Goal: Check status: Check status

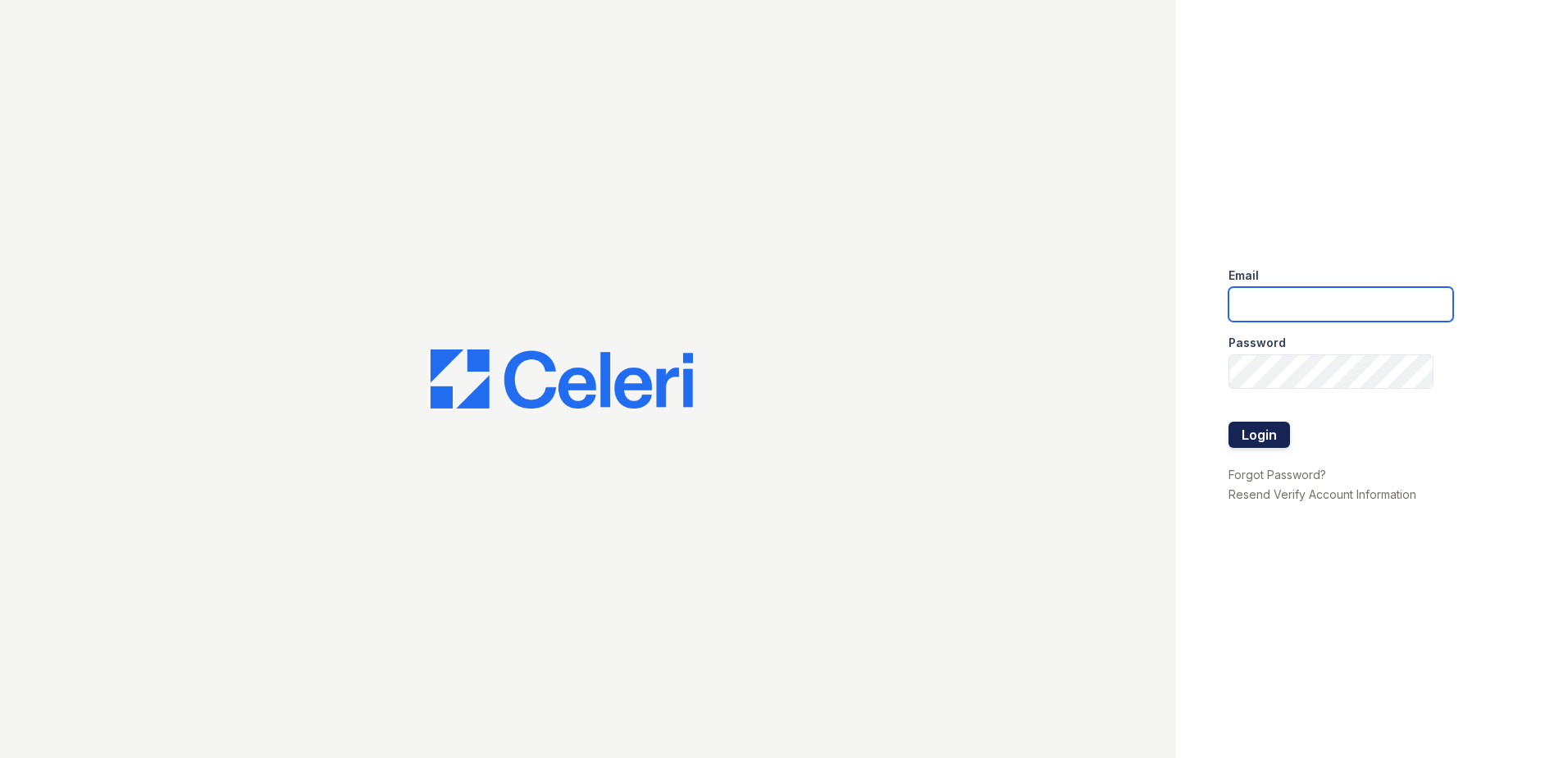
type input "[EMAIL_ADDRESS][DOMAIN_NAME]"
click at [1264, 429] on button "Login" at bounding box center [1259, 434] width 61 height 26
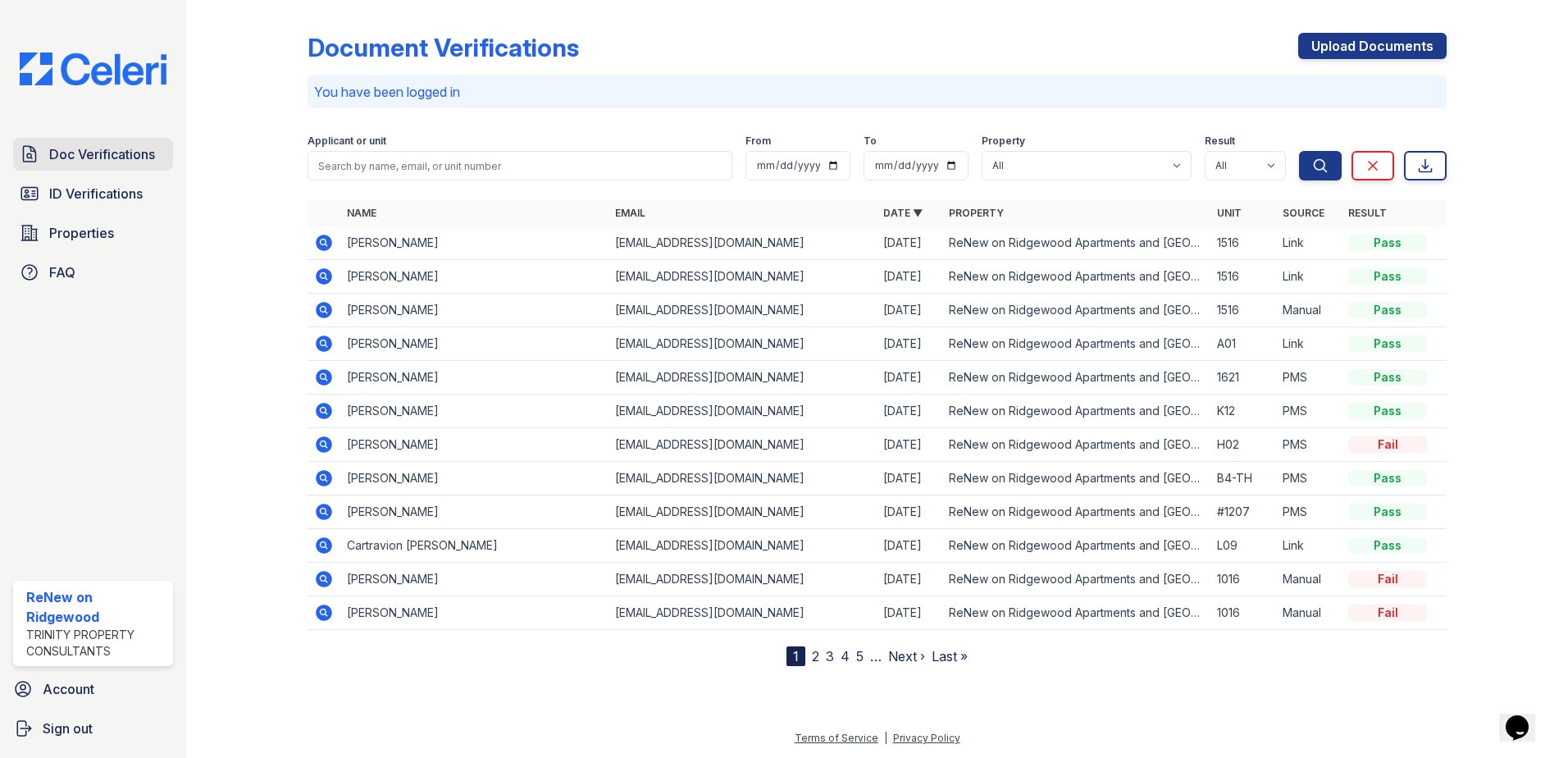
click at [116, 160] on span "Doc Verifications" at bounding box center [102, 154] width 106 height 20
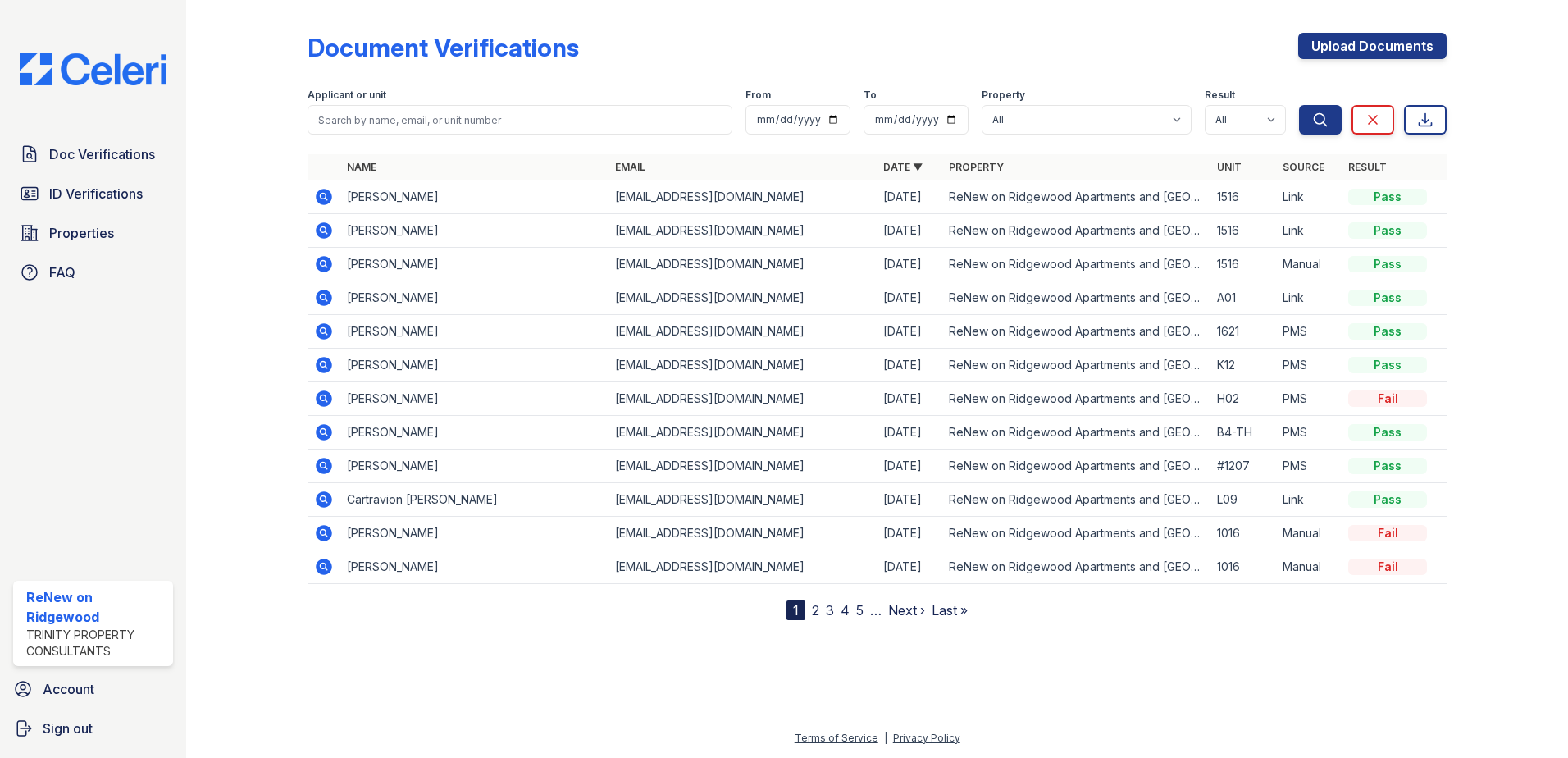
click at [815, 610] on link "2" at bounding box center [815, 609] width 8 height 16
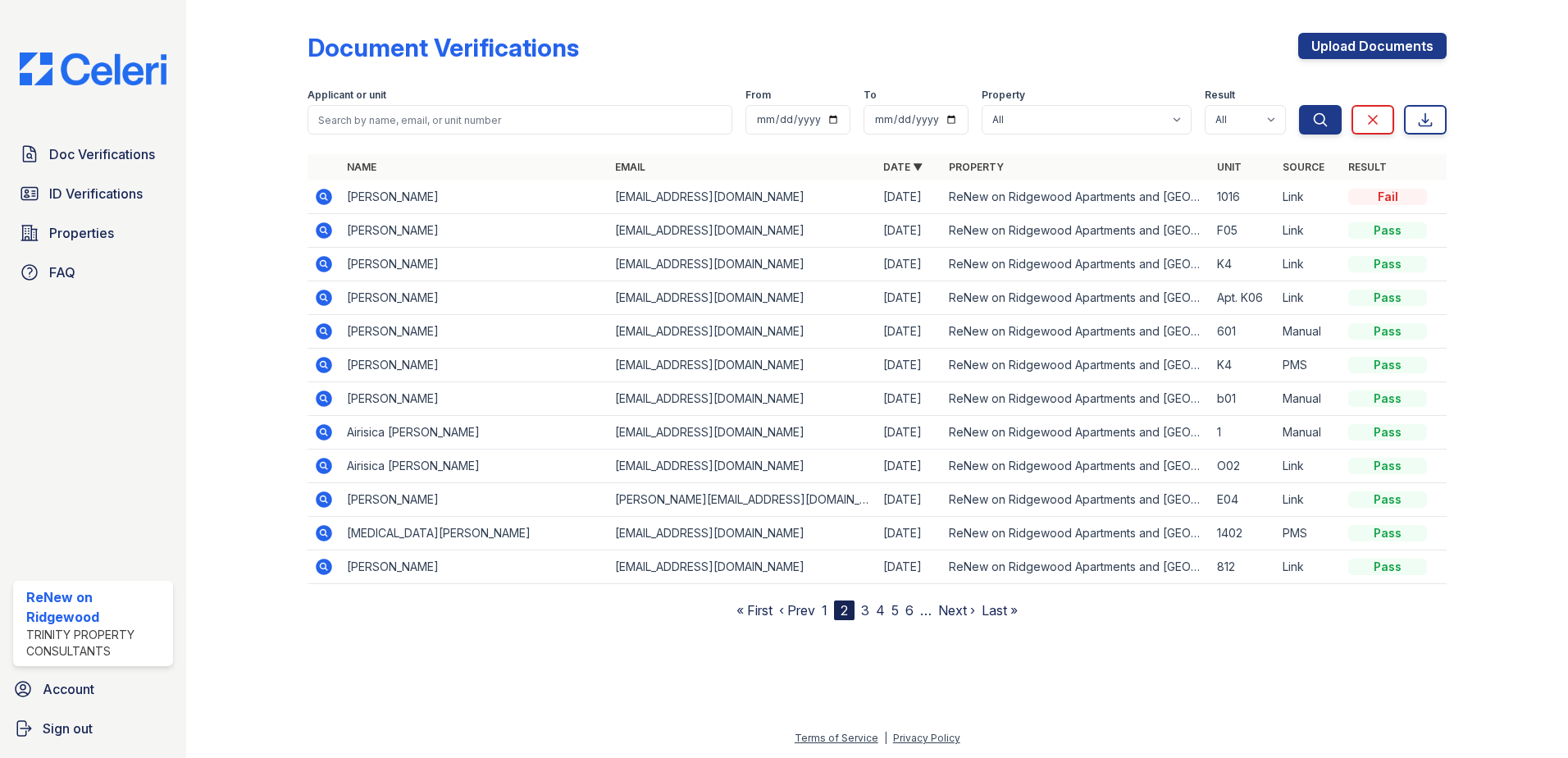
click at [870, 614] on link "3" at bounding box center [865, 609] width 8 height 16
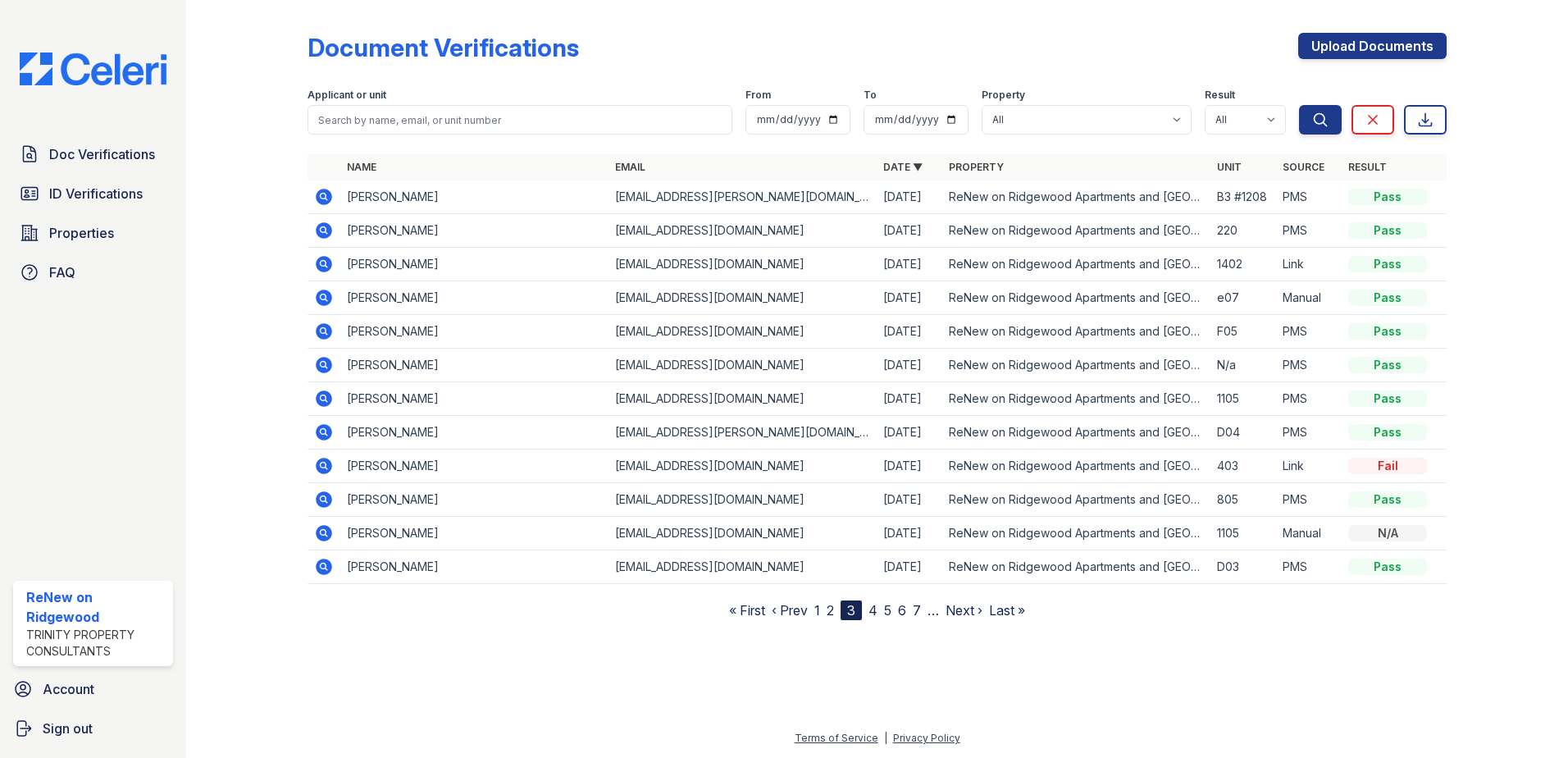
click at [327, 261] on icon at bounding box center [323, 263] width 16 height 16
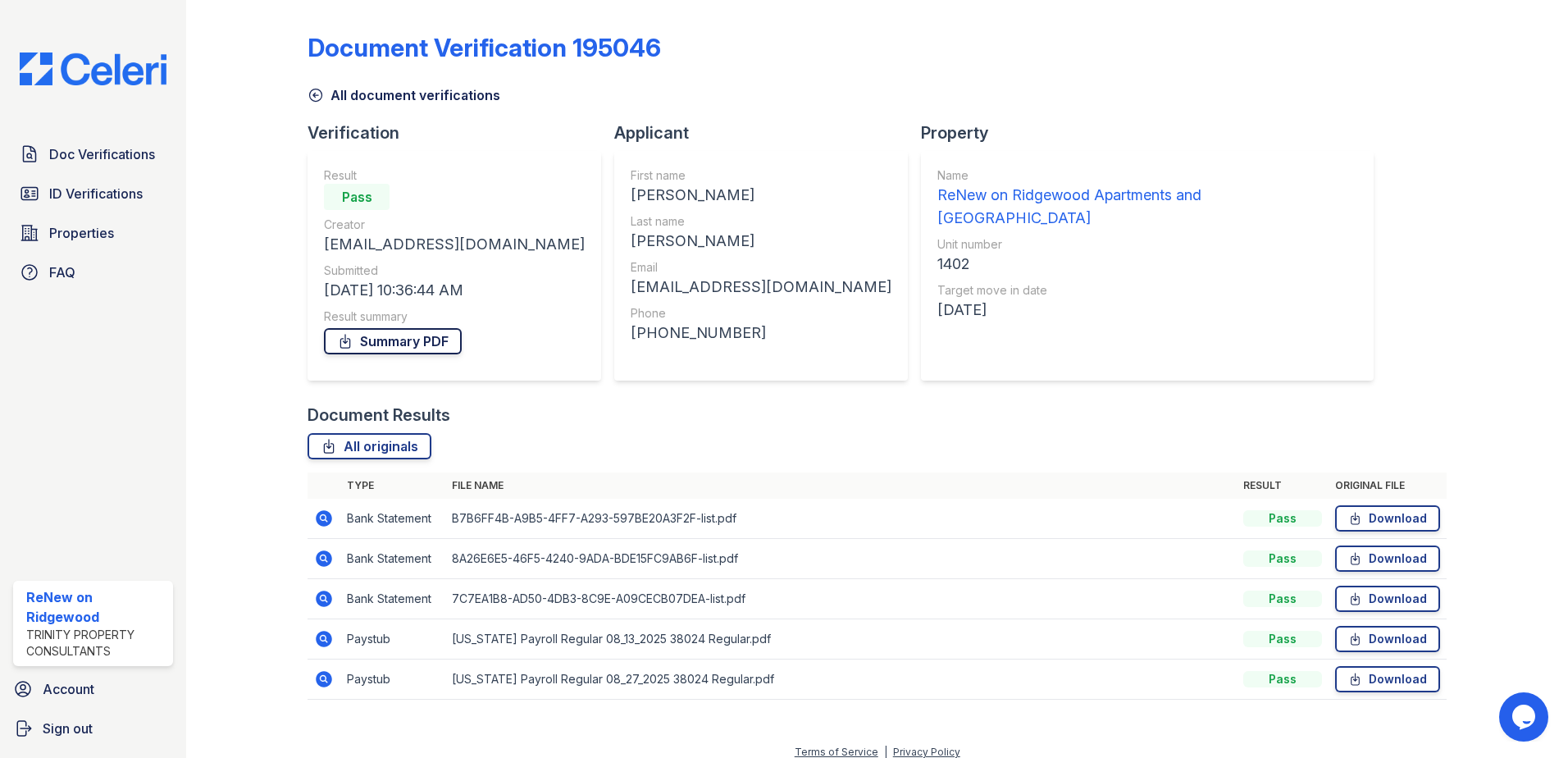
click at [376, 339] on link "Summary PDF" at bounding box center [393, 341] width 138 height 26
click at [102, 196] on span "ID Verifications" at bounding box center [95, 193] width 93 height 20
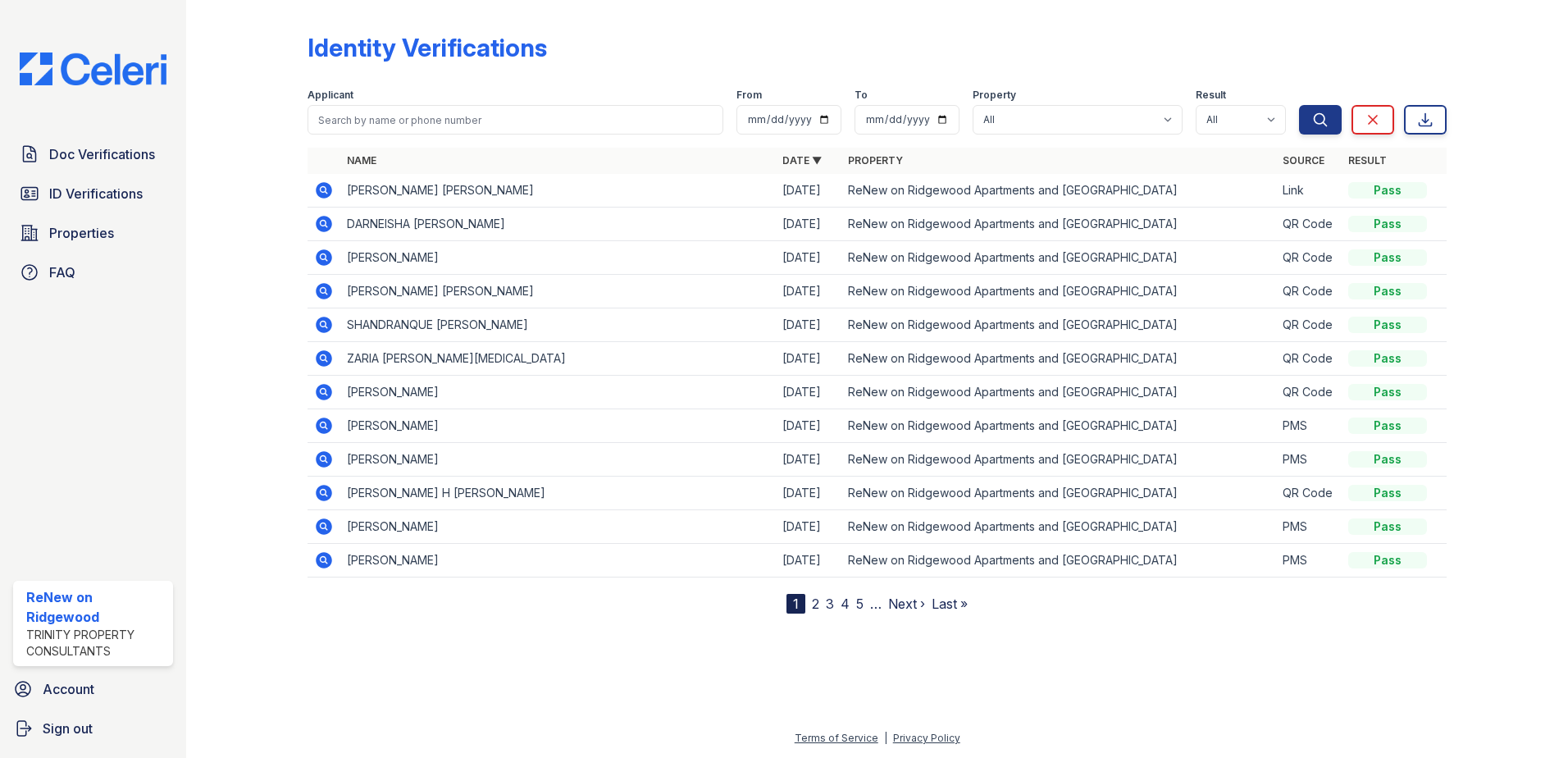
click at [814, 604] on link "2" at bounding box center [815, 603] width 8 height 16
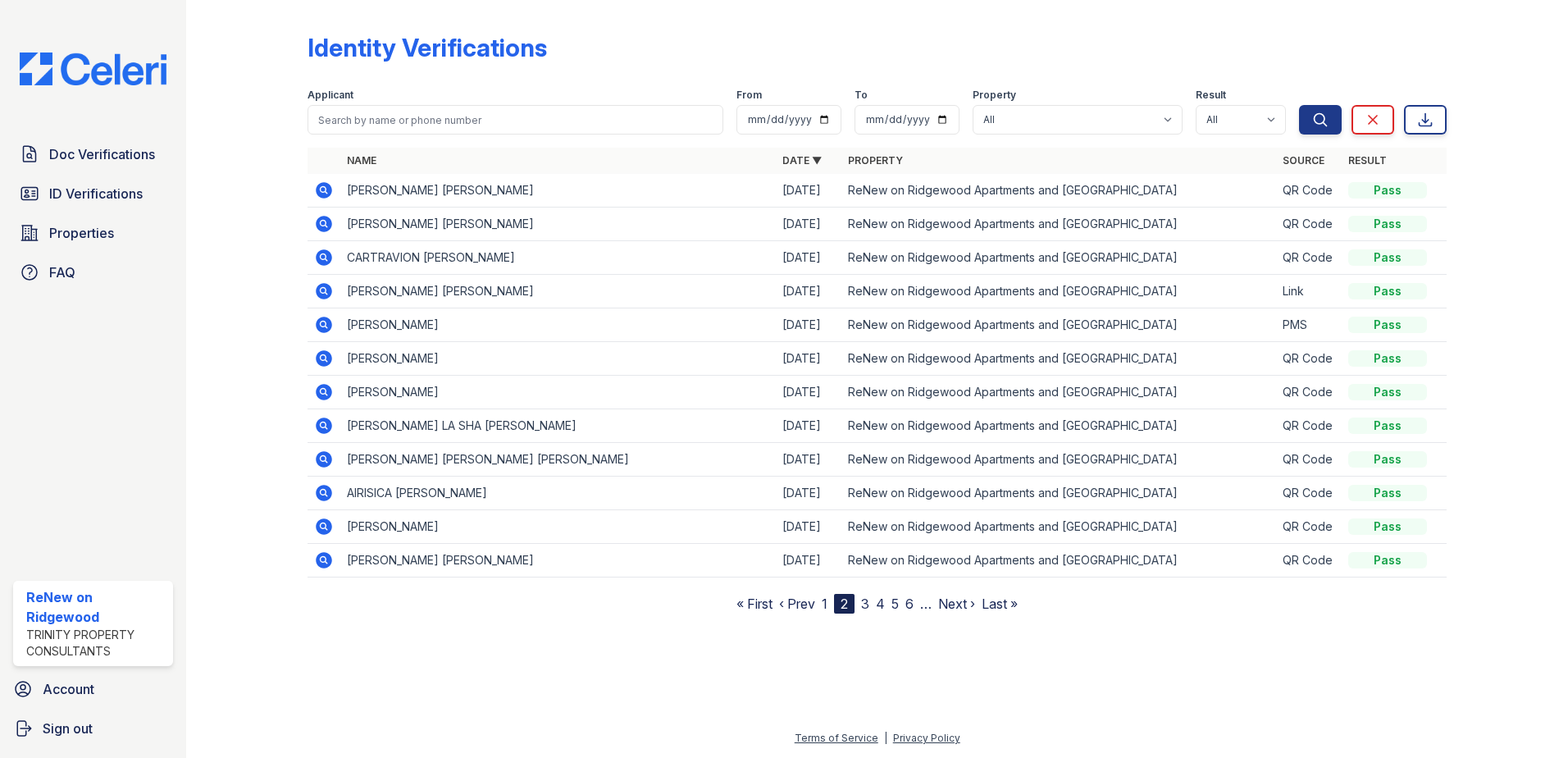
click at [863, 604] on link "3" at bounding box center [865, 603] width 8 height 16
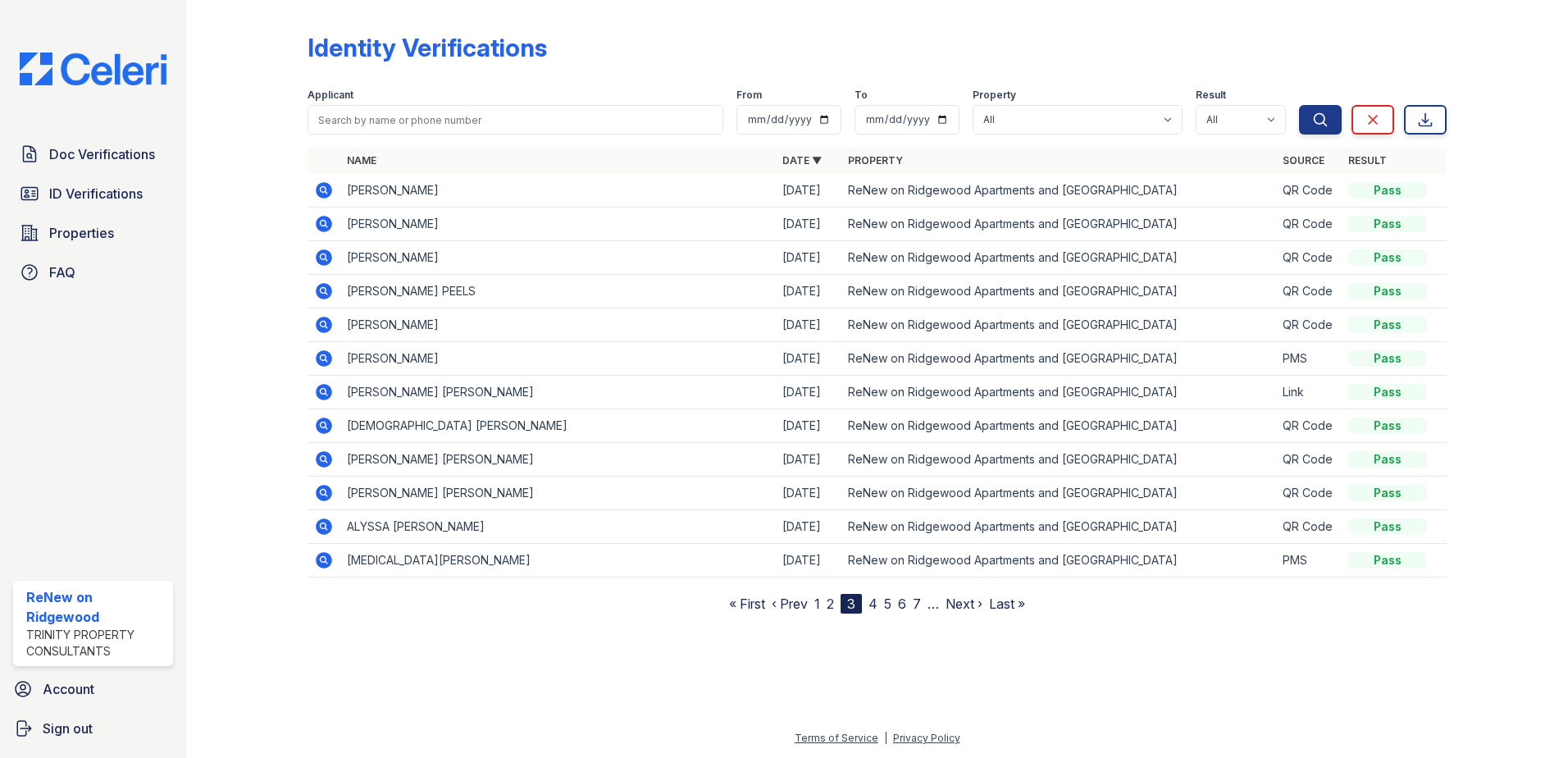
click at [873, 605] on link "4" at bounding box center [873, 603] width 9 height 16
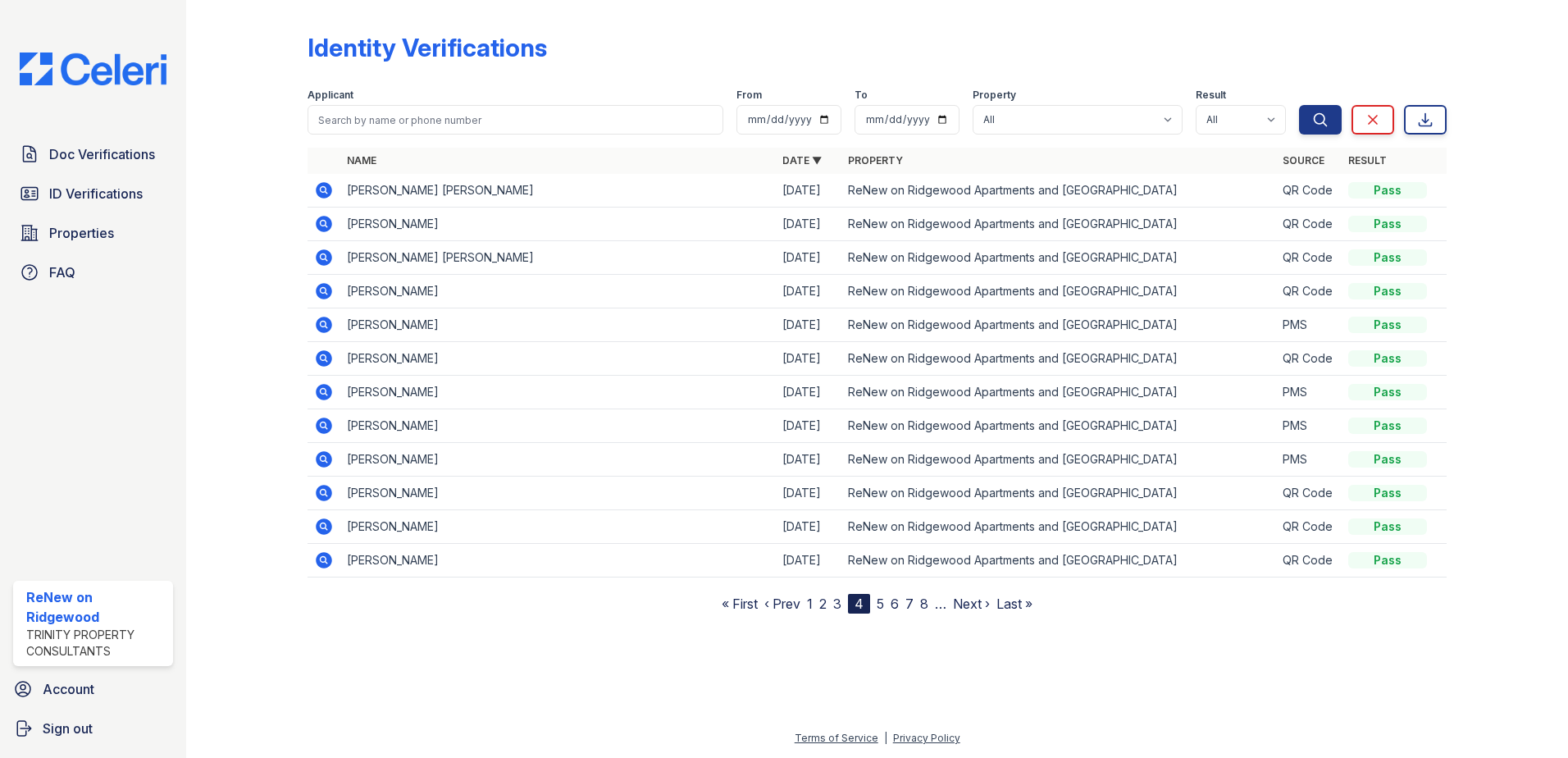
click at [878, 605] on link "5" at bounding box center [880, 603] width 8 height 16
